Goal: Find specific fact: Find specific fact

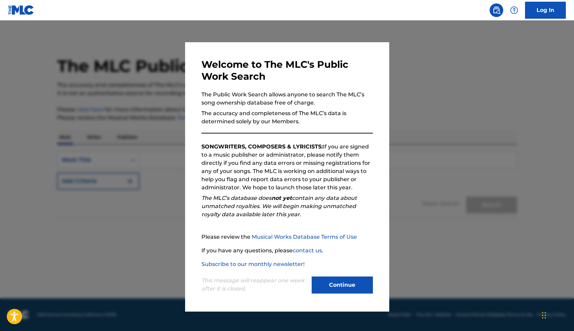
click at [350, 287] on button "Continue" at bounding box center [342, 284] width 61 height 17
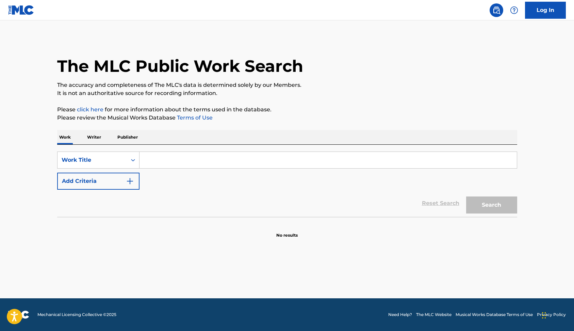
click at [146, 161] on input "Search Form" at bounding box center [327, 160] width 377 height 16
type input "aquel morrillo"
click at [491, 205] on button "Search" at bounding box center [491, 204] width 51 height 17
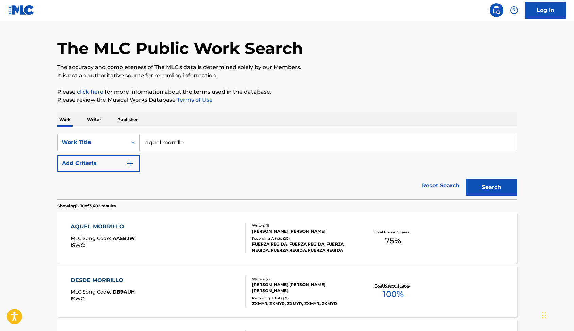
scroll to position [30, 0]
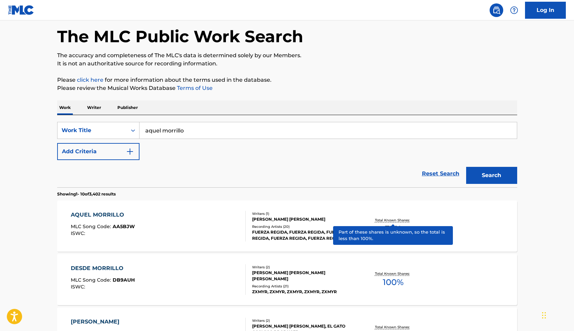
click at [386, 219] on p "Total Known Shares:" at bounding box center [393, 219] width 36 height 5
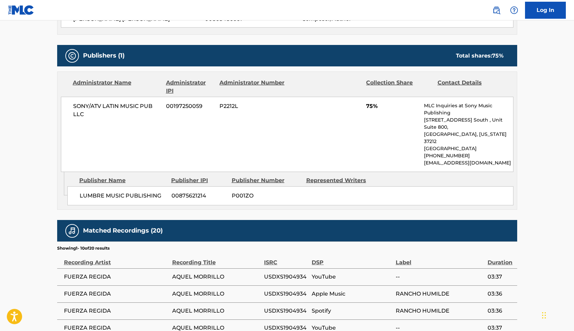
scroll to position [273, 0]
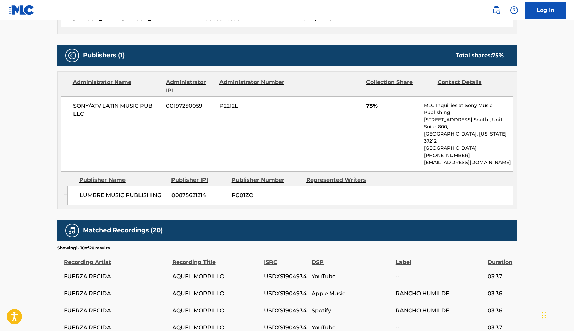
click at [161, 191] on span "LUMBRE MUSIC PUBLISHING" at bounding box center [123, 195] width 87 height 8
drag, startPoint x: 79, startPoint y: 179, endPoint x: 161, endPoint y: 180, distance: 81.6
click at [161, 191] on span "LUMBRE MUSIC PUBLISHING" at bounding box center [123, 195] width 87 height 8
copy span "LUMBRE MUSIC PUBLISHING"
click at [206, 191] on span "00875621214" at bounding box center [198, 195] width 55 height 8
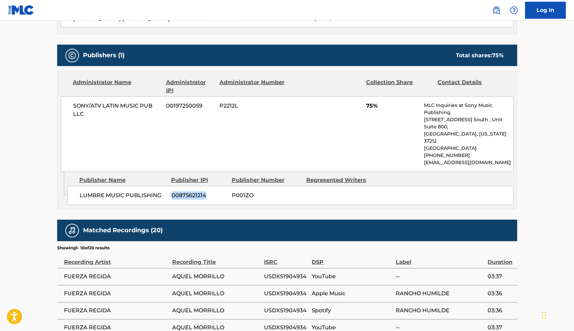
drag, startPoint x: 205, startPoint y: 180, endPoint x: 171, endPoint y: 180, distance: 34.0
click at [171, 191] on span "00875621214" at bounding box center [198, 195] width 55 height 8
copy span "00875621214"
